Goal: Navigation & Orientation: Understand site structure

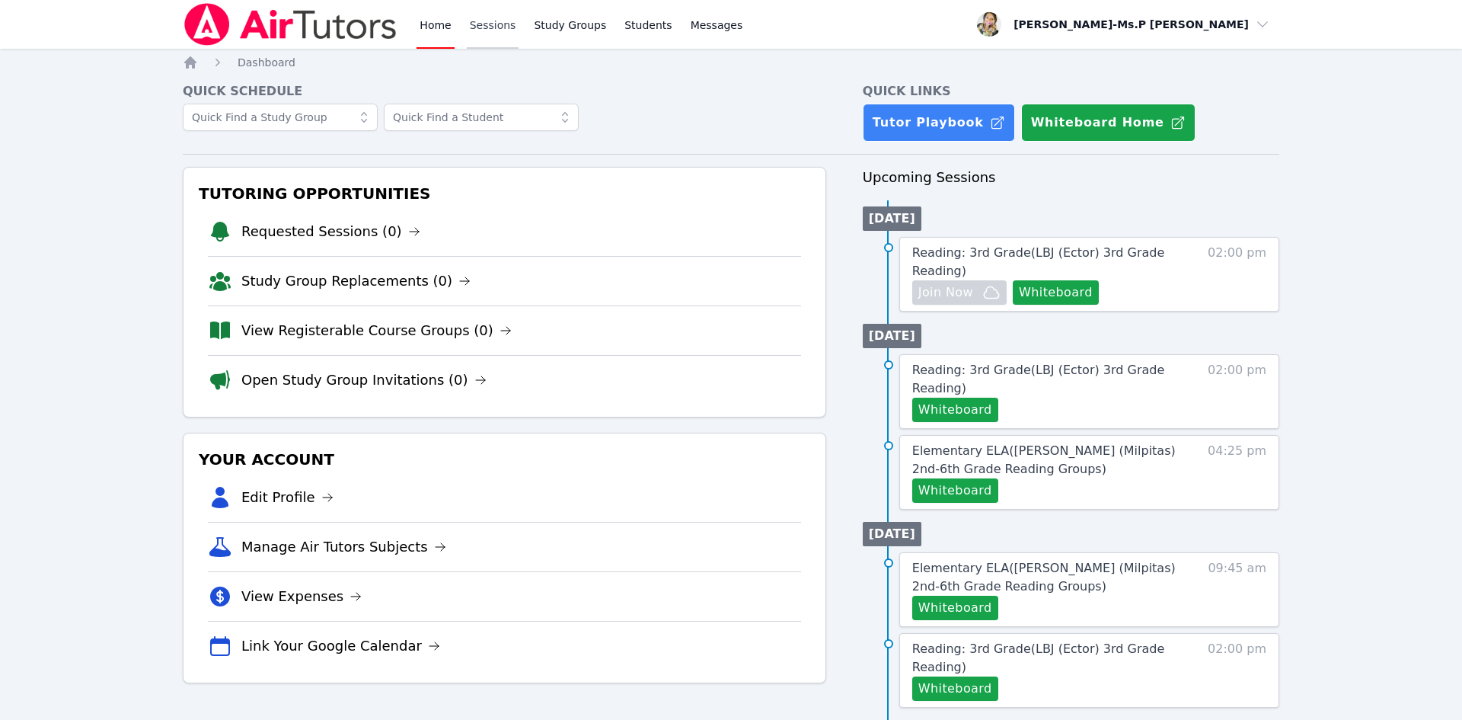
click at [490, 34] on link "Sessions" at bounding box center [493, 24] width 53 height 49
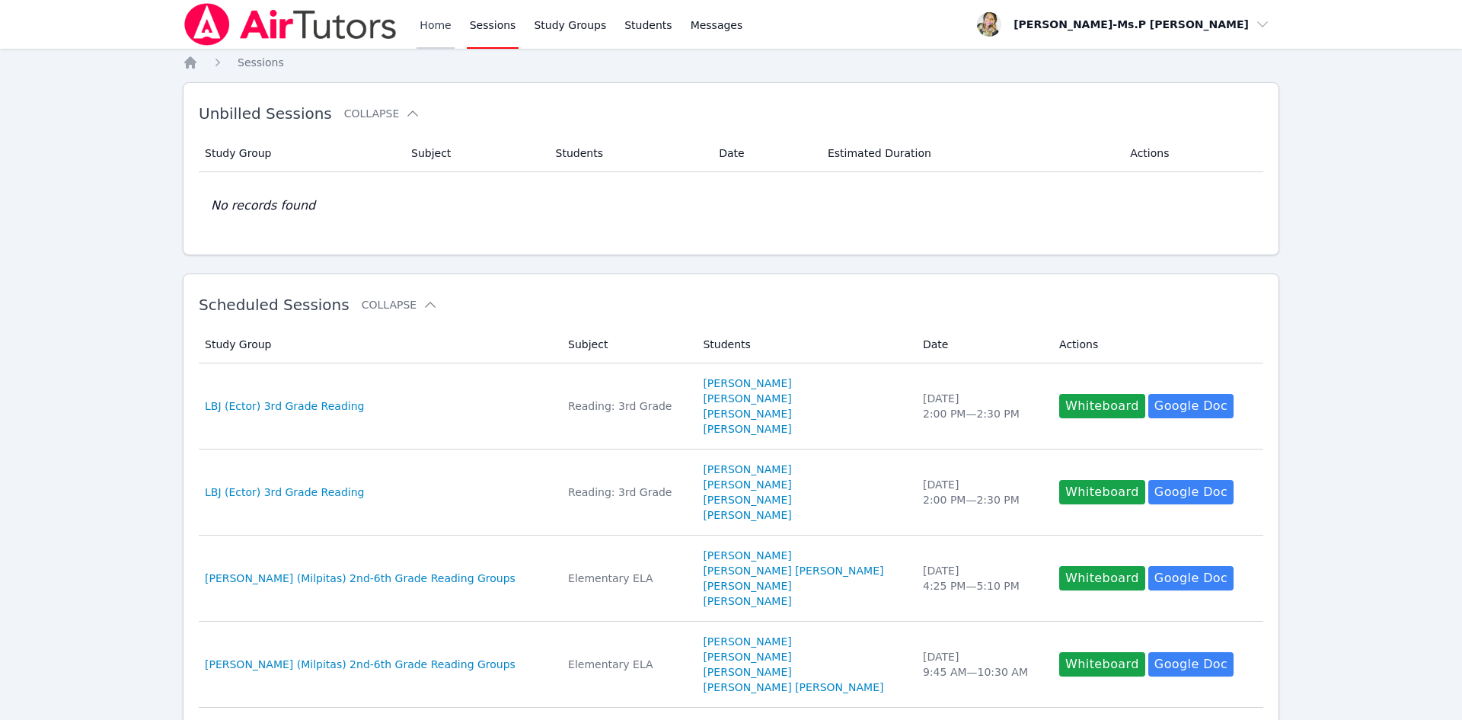
click at [441, 30] on link "Home" at bounding box center [435, 24] width 37 height 49
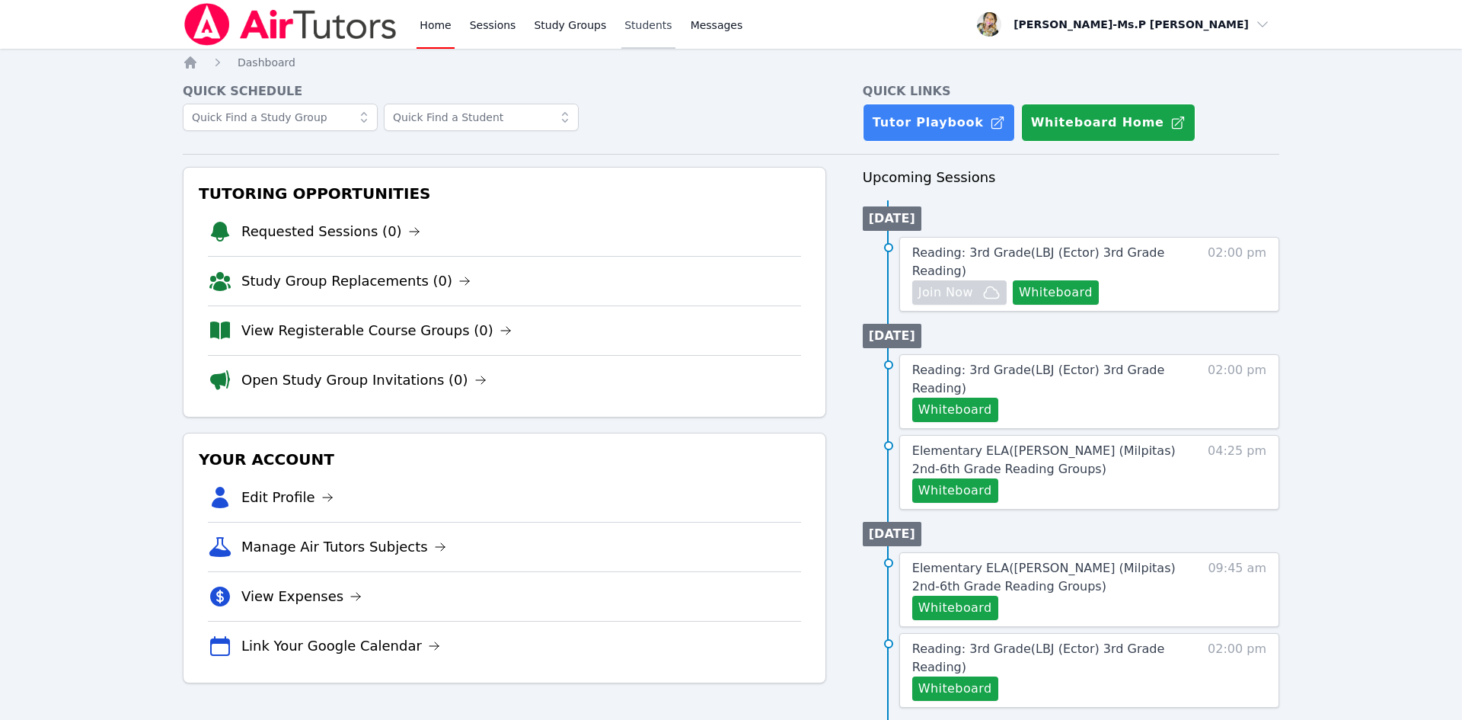
click at [626, 24] on link "Students" at bounding box center [647, 24] width 53 height 49
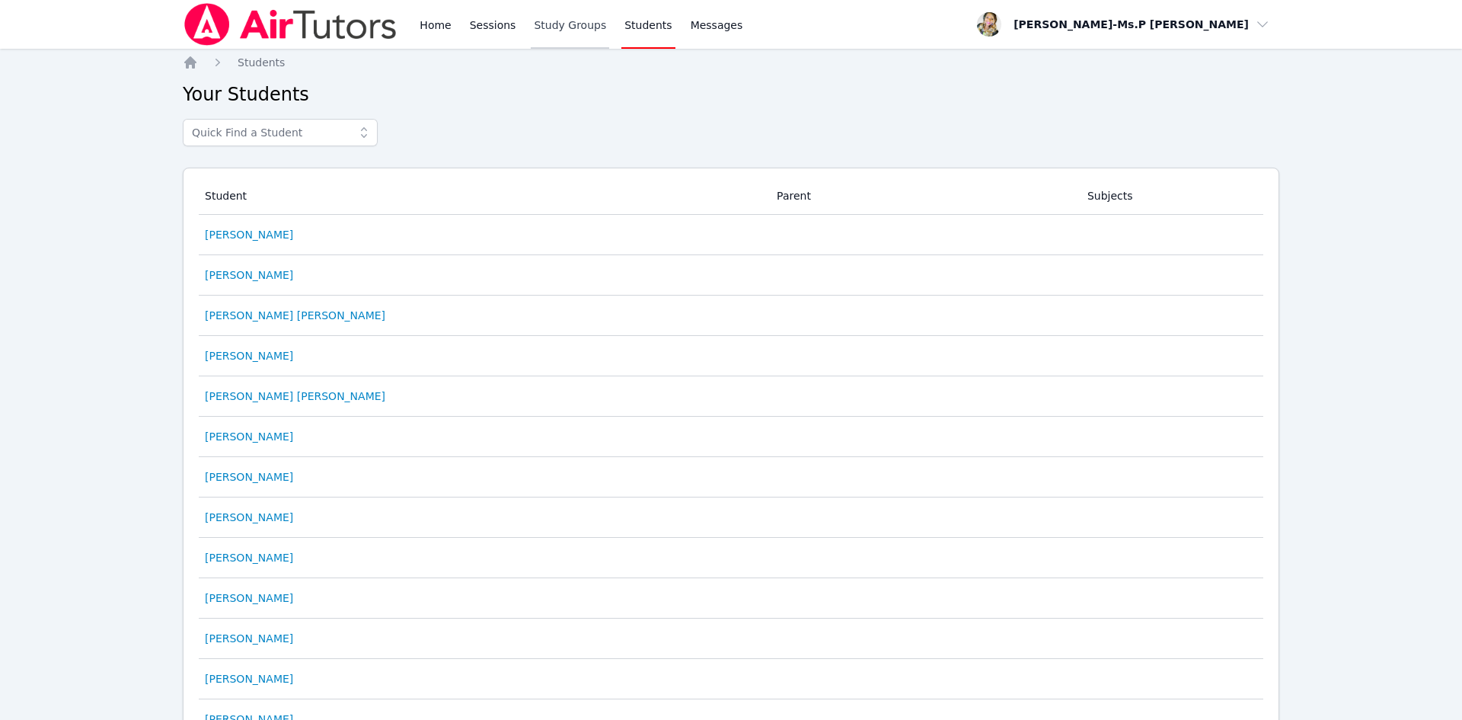
click at [570, 27] on link "Study Groups" at bounding box center [570, 24] width 78 height 49
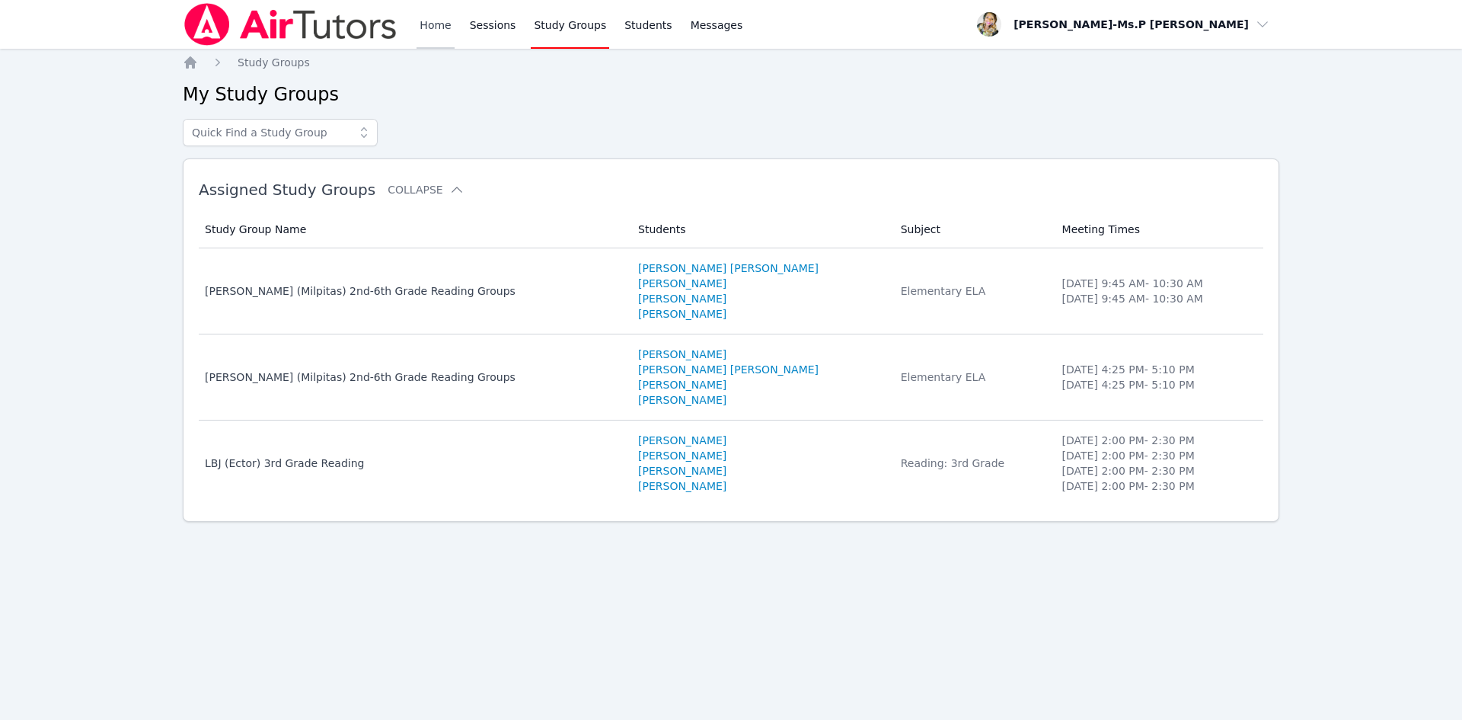
click at [443, 24] on link "Home" at bounding box center [435, 24] width 37 height 49
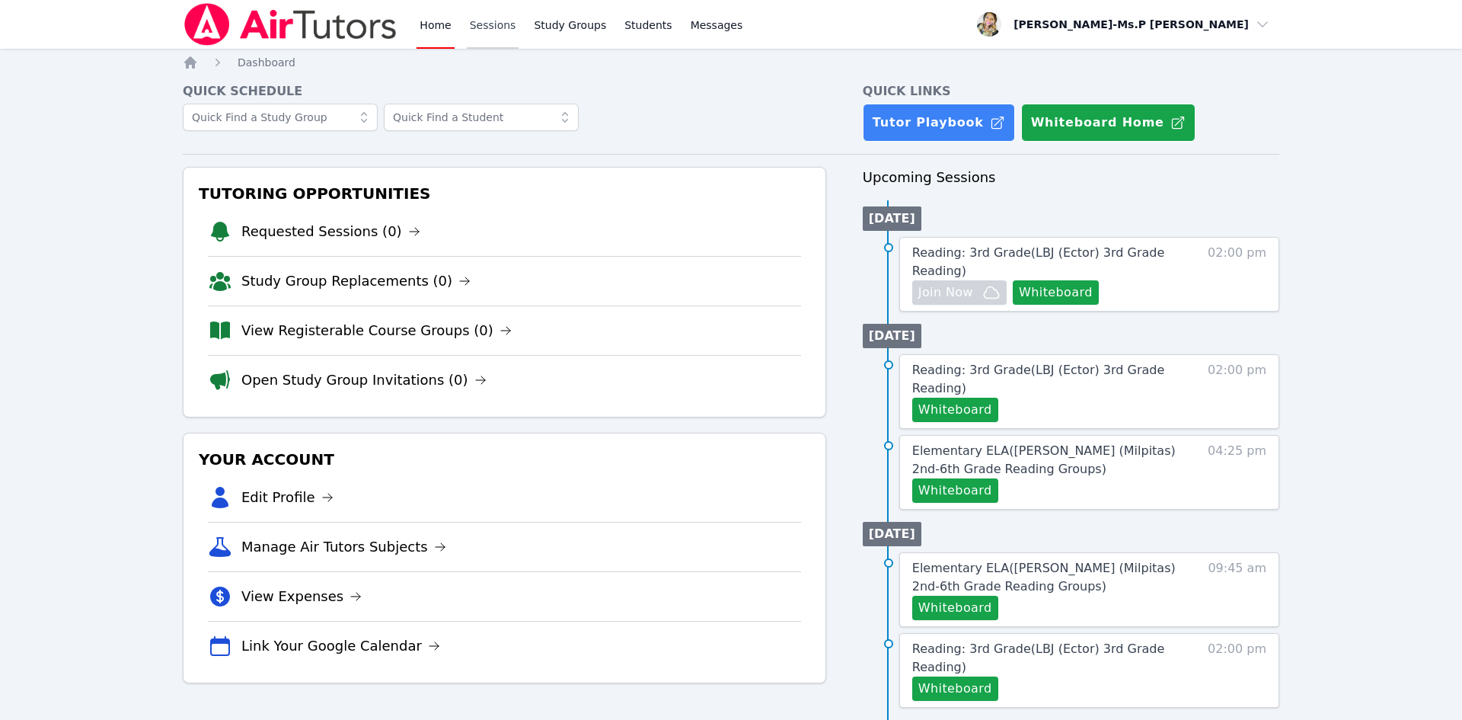
click at [498, 27] on link "Sessions" at bounding box center [493, 24] width 53 height 49
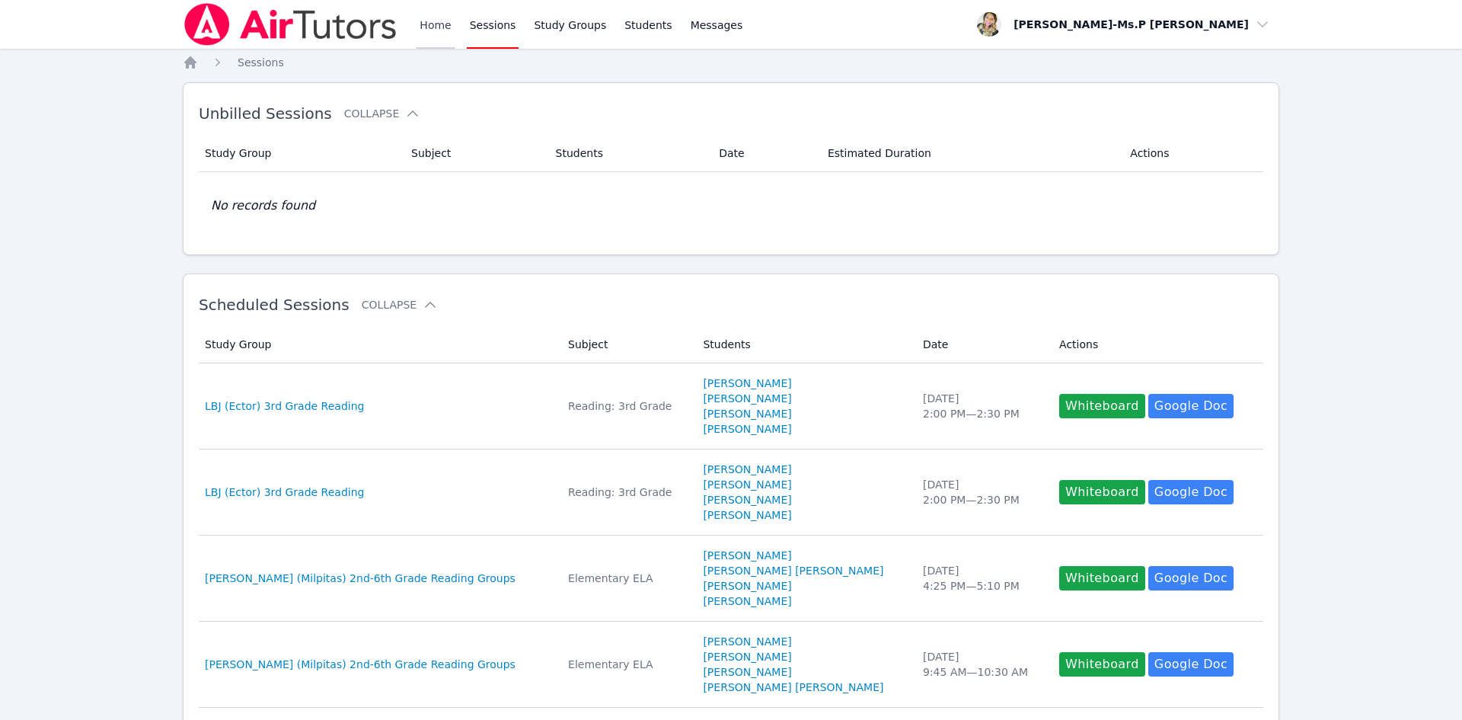
click at [434, 18] on link "Home" at bounding box center [435, 24] width 37 height 49
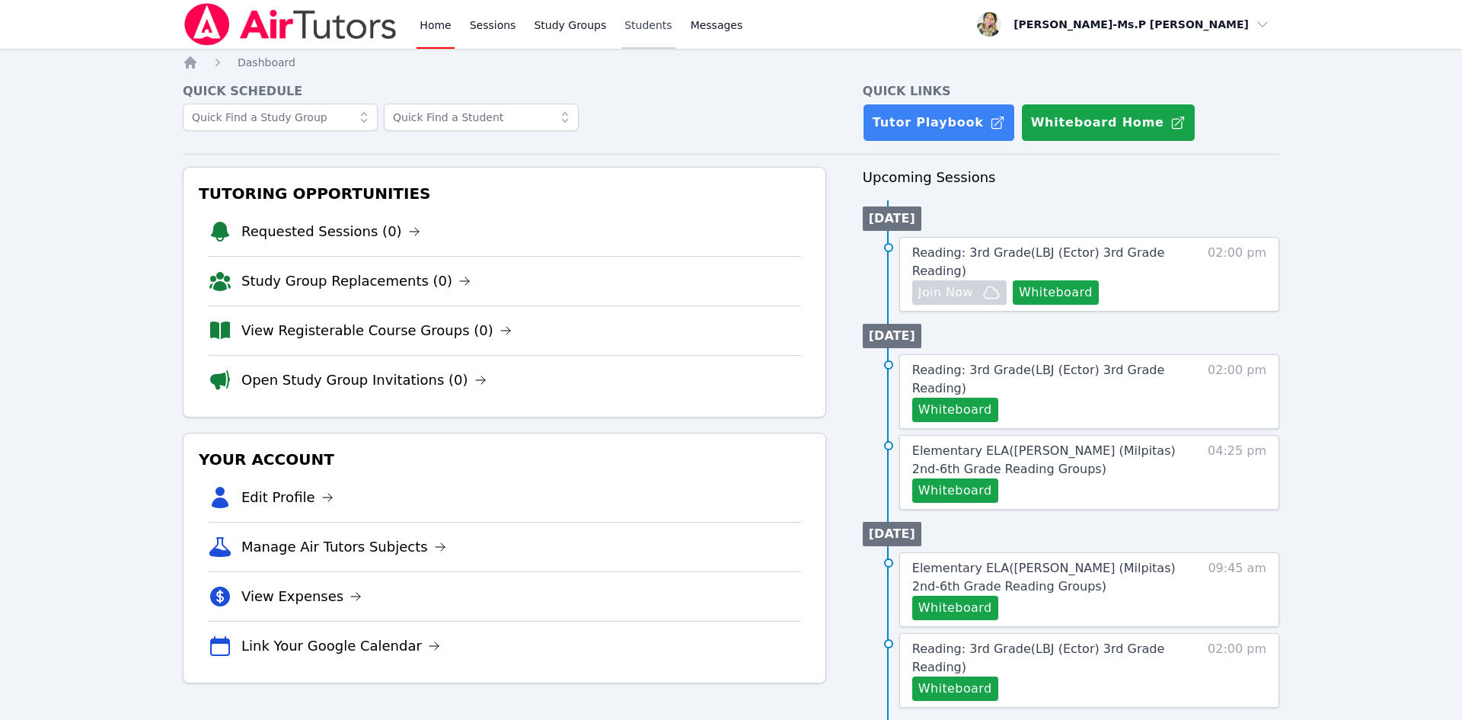
click at [624, 21] on link "Students" at bounding box center [647, 24] width 53 height 49
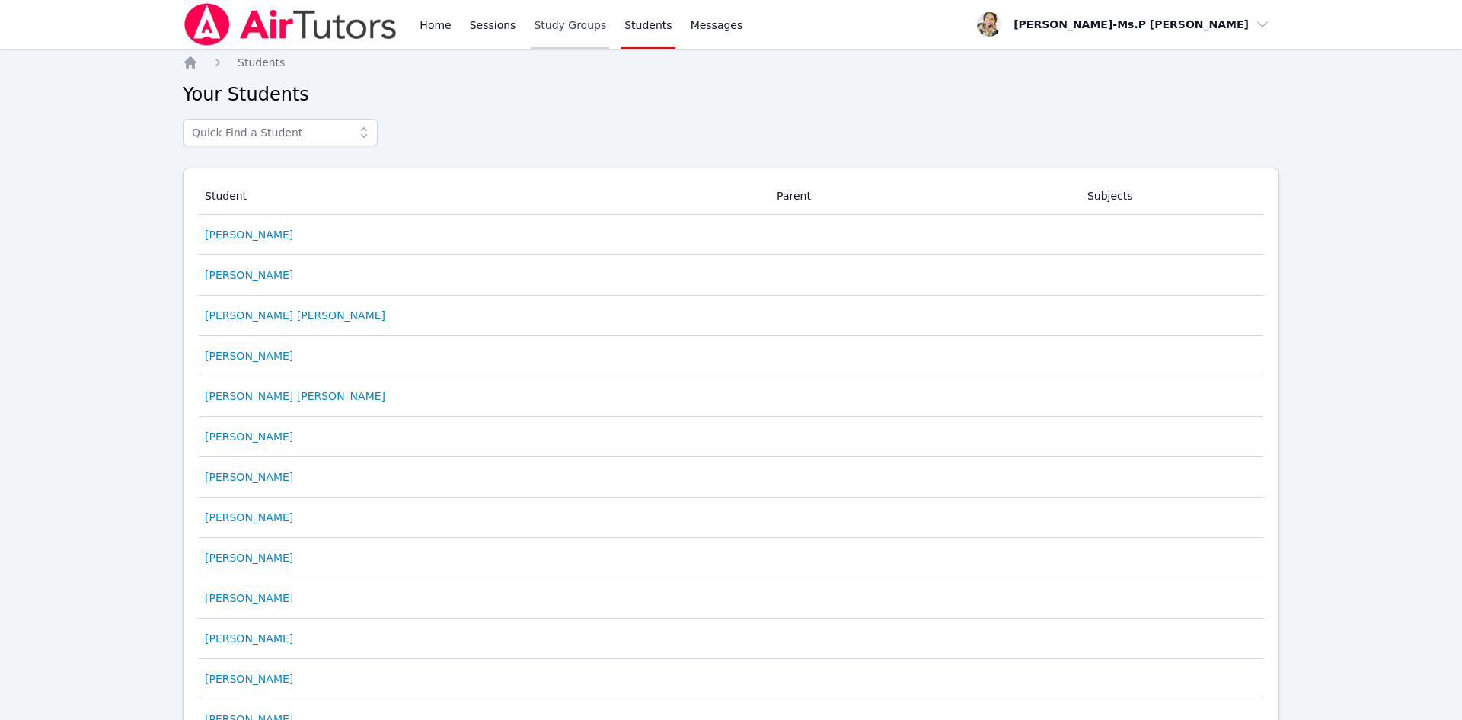
click at [555, 23] on link "Study Groups" at bounding box center [570, 24] width 78 height 49
